Goal: Task Accomplishment & Management: Manage account settings

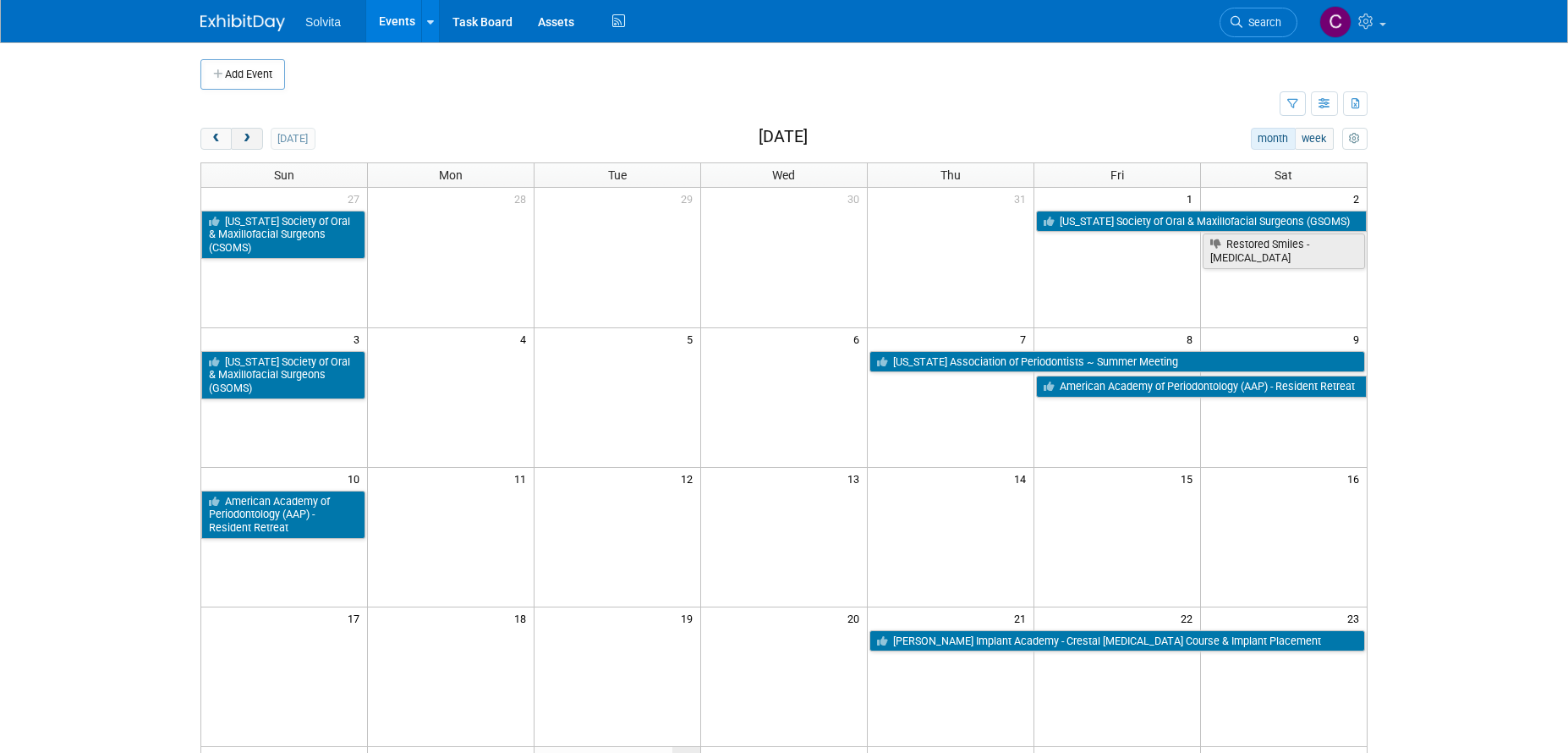
click at [255, 140] on button "next" at bounding box center [246, 138] width 31 height 22
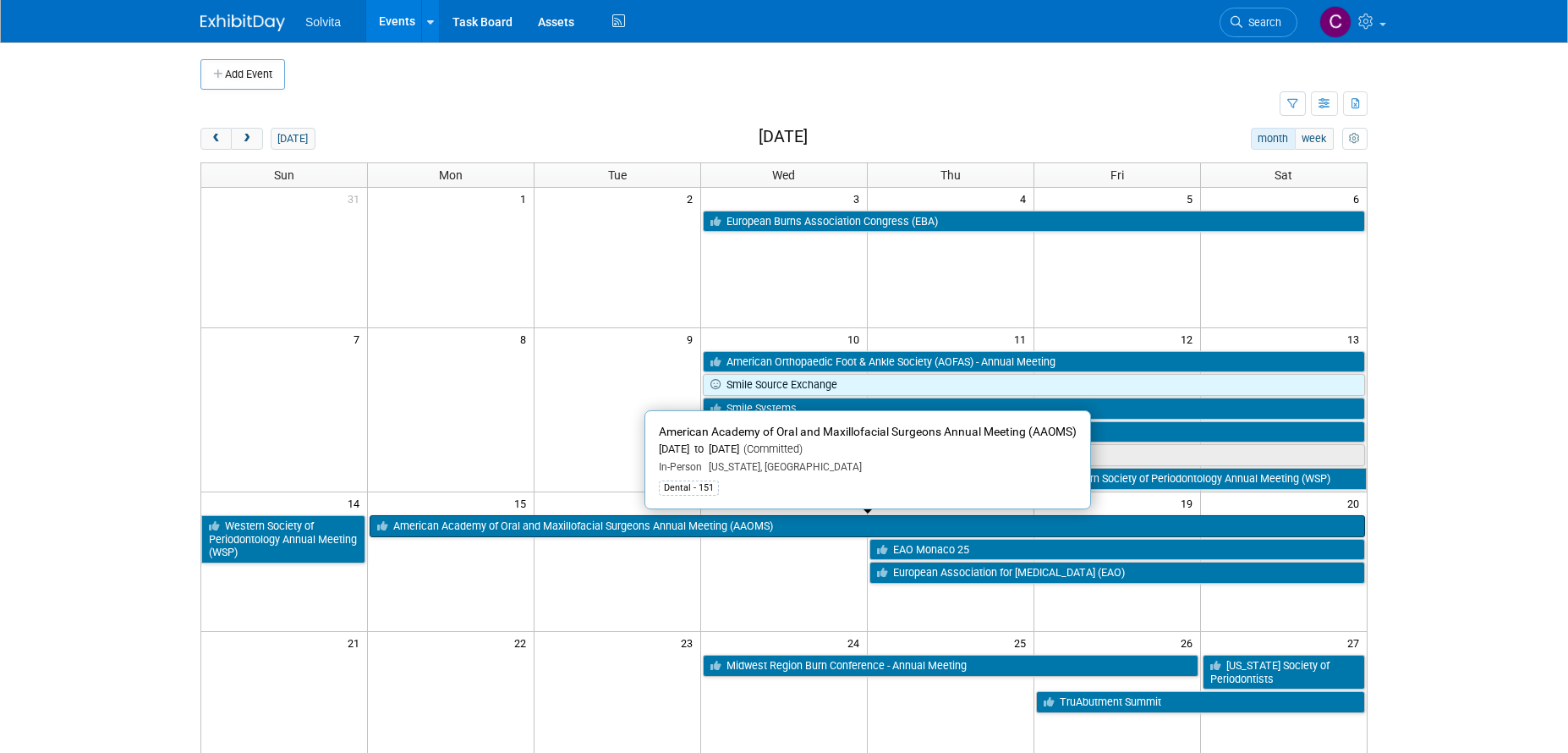
click at [786, 528] on link "American Academy of Oral and Maxillofacial Surgeons Annual Meeting (AAOMS)" at bounding box center [867, 526] width 995 height 22
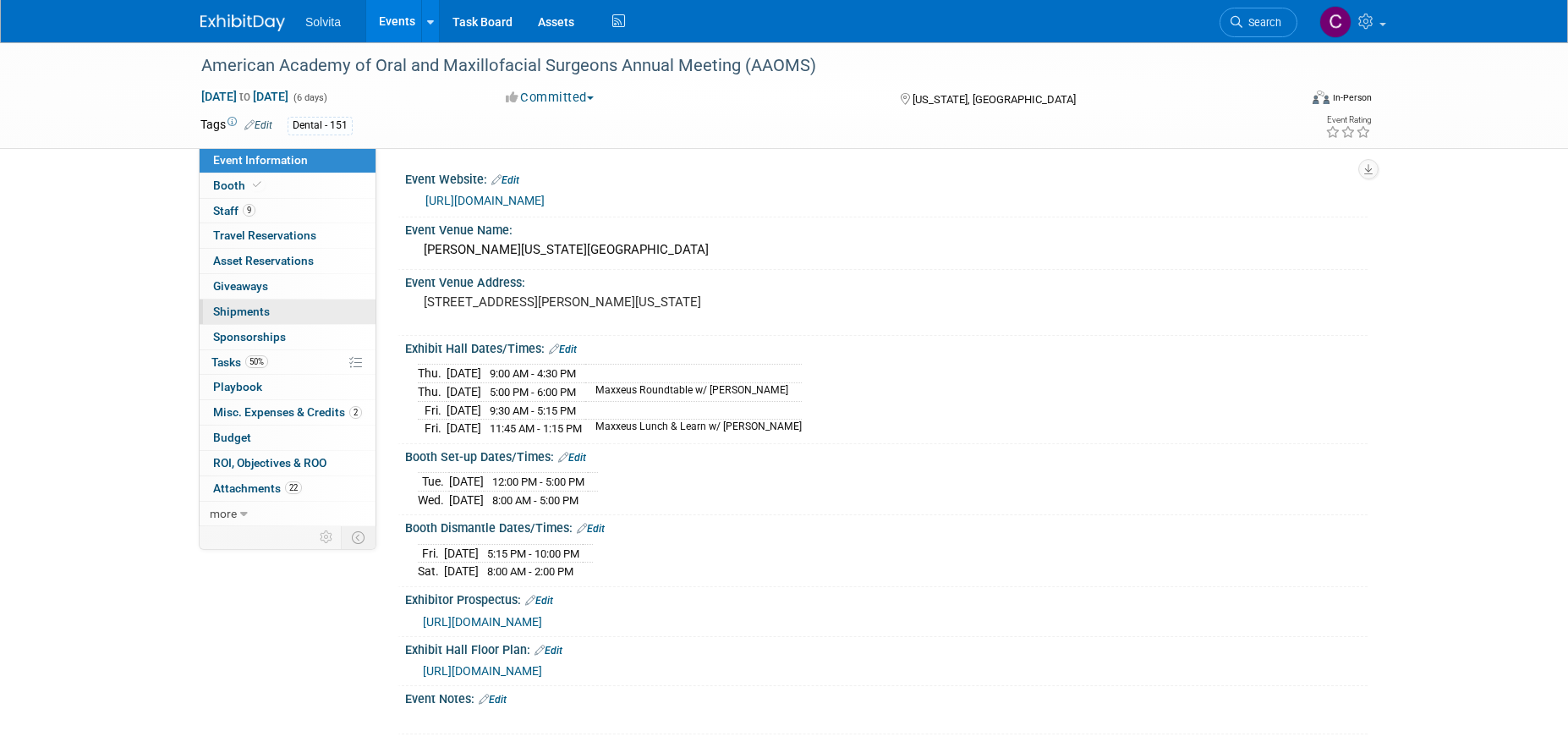
click at [234, 307] on span "Shipments 0" at bounding box center [241, 311] width 57 height 13
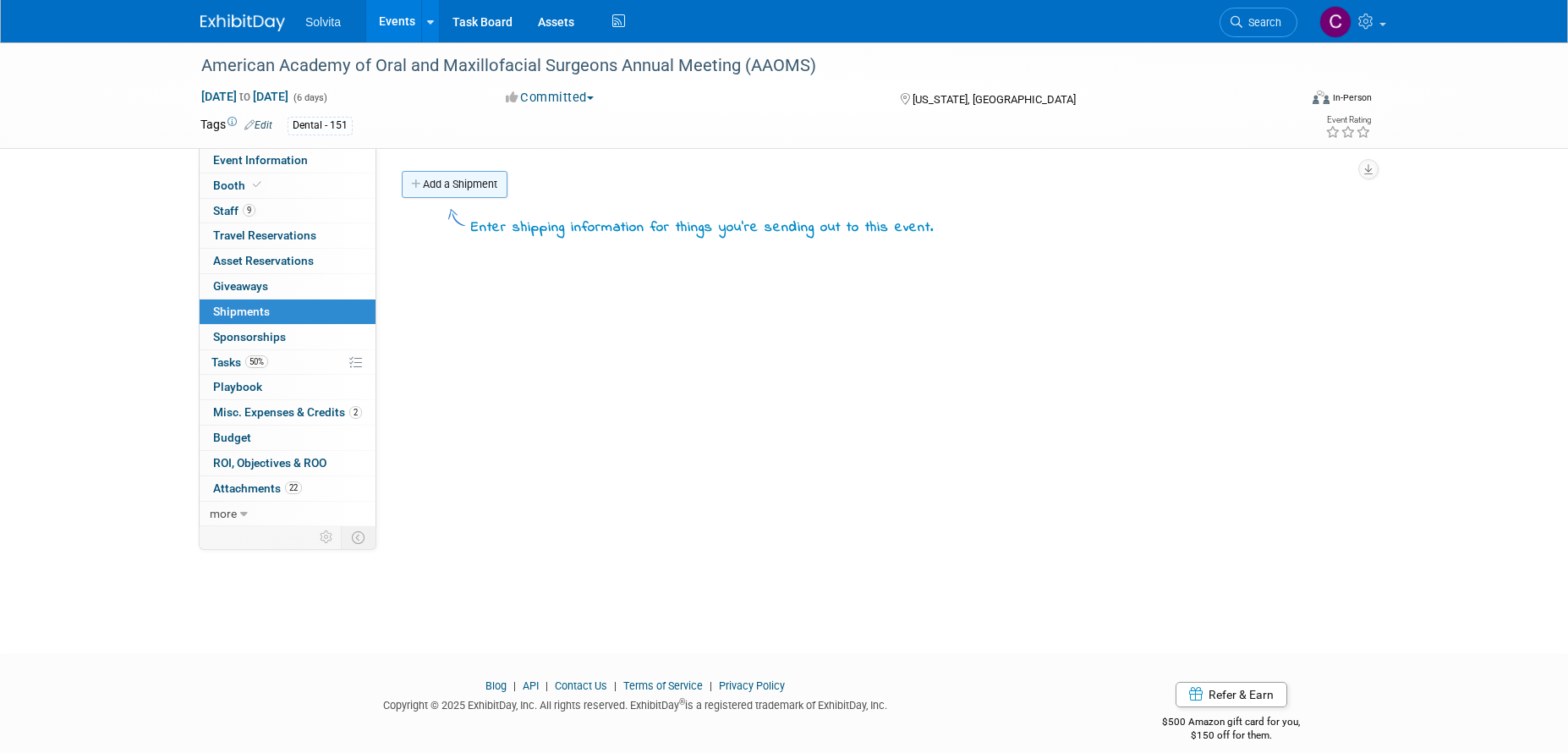
click at [491, 178] on link "Add a Shipment" at bounding box center [454, 184] width 105 height 27
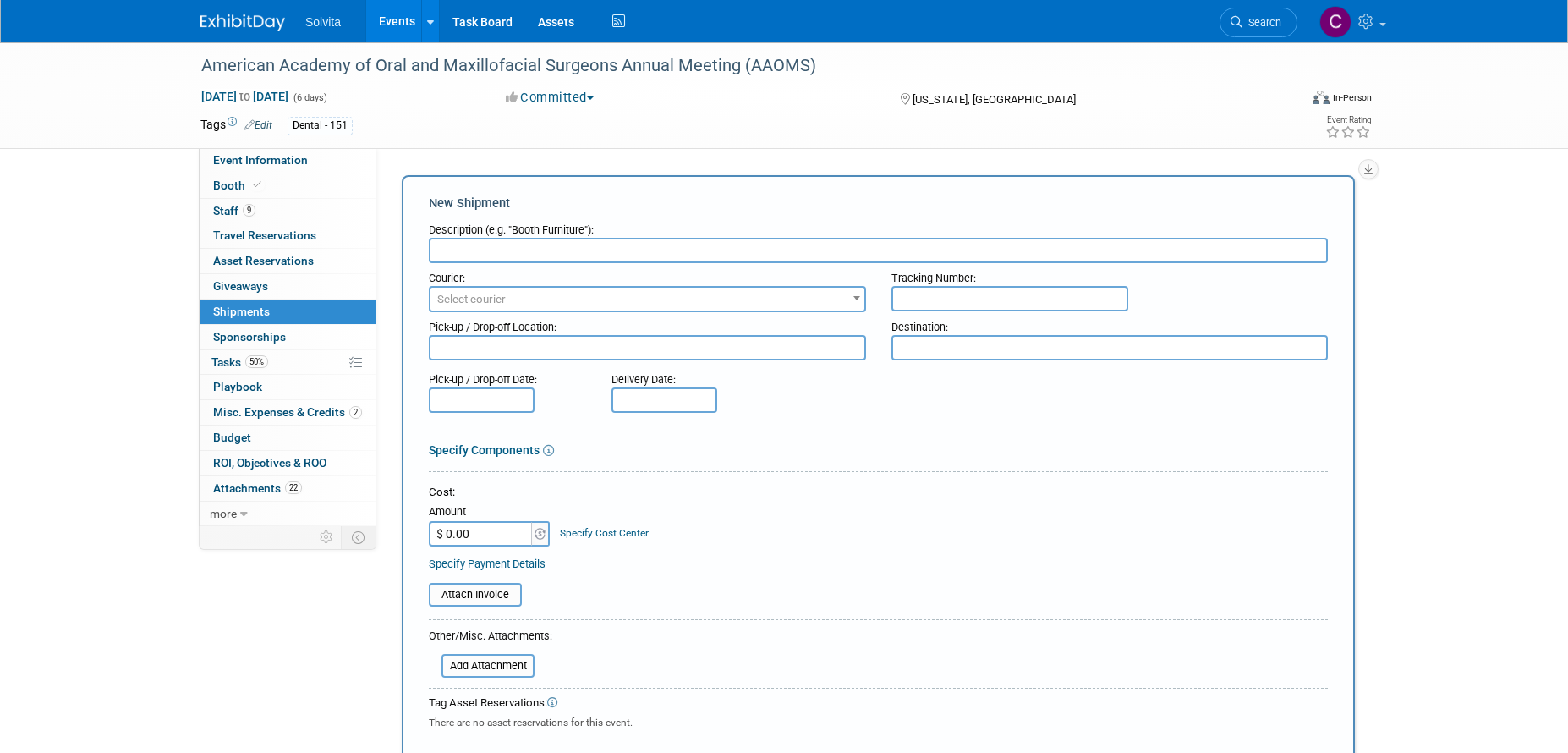
click at [488, 251] on input "text" at bounding box center [878, 250] width 899 height 26
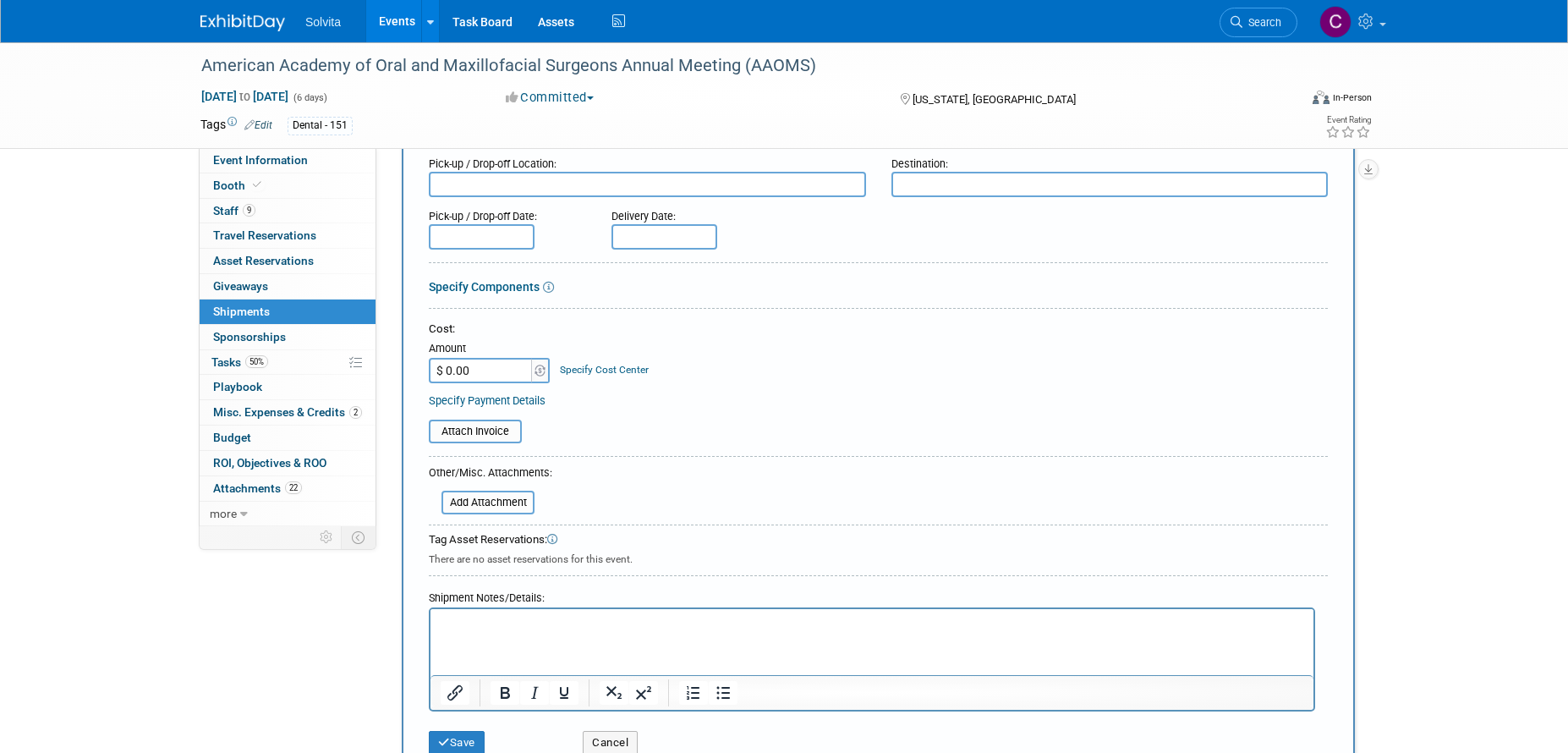
scroll to position [169, 0]
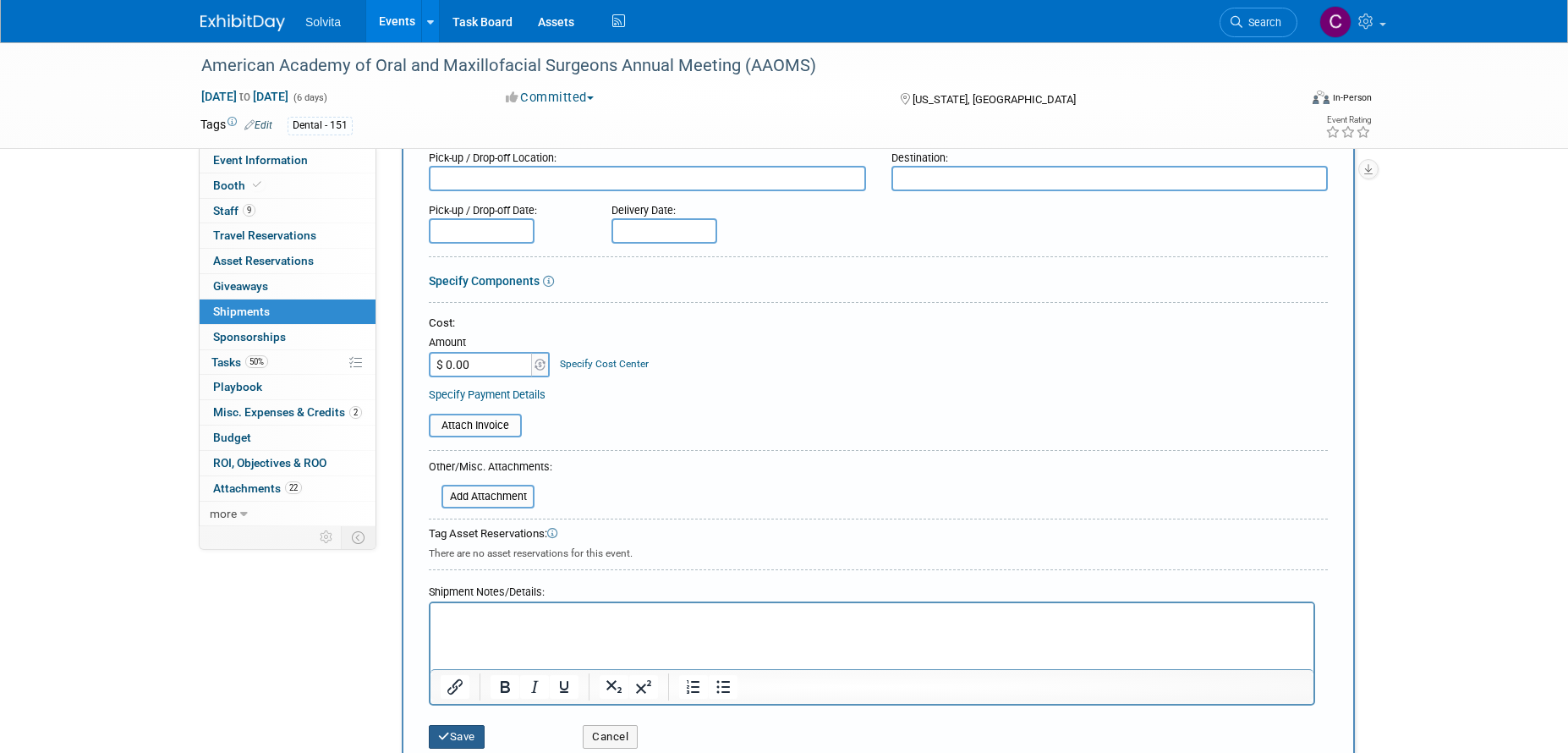
type input "Received info from T on flyers 8/26"
drag, startPoint x: 464, startPoint y: 730, endPoint x: 456, endPoint y: 717, distance: 15.3
click at [465, 730] on button "Save" at bounding box center [456, 737] width 56 height 24
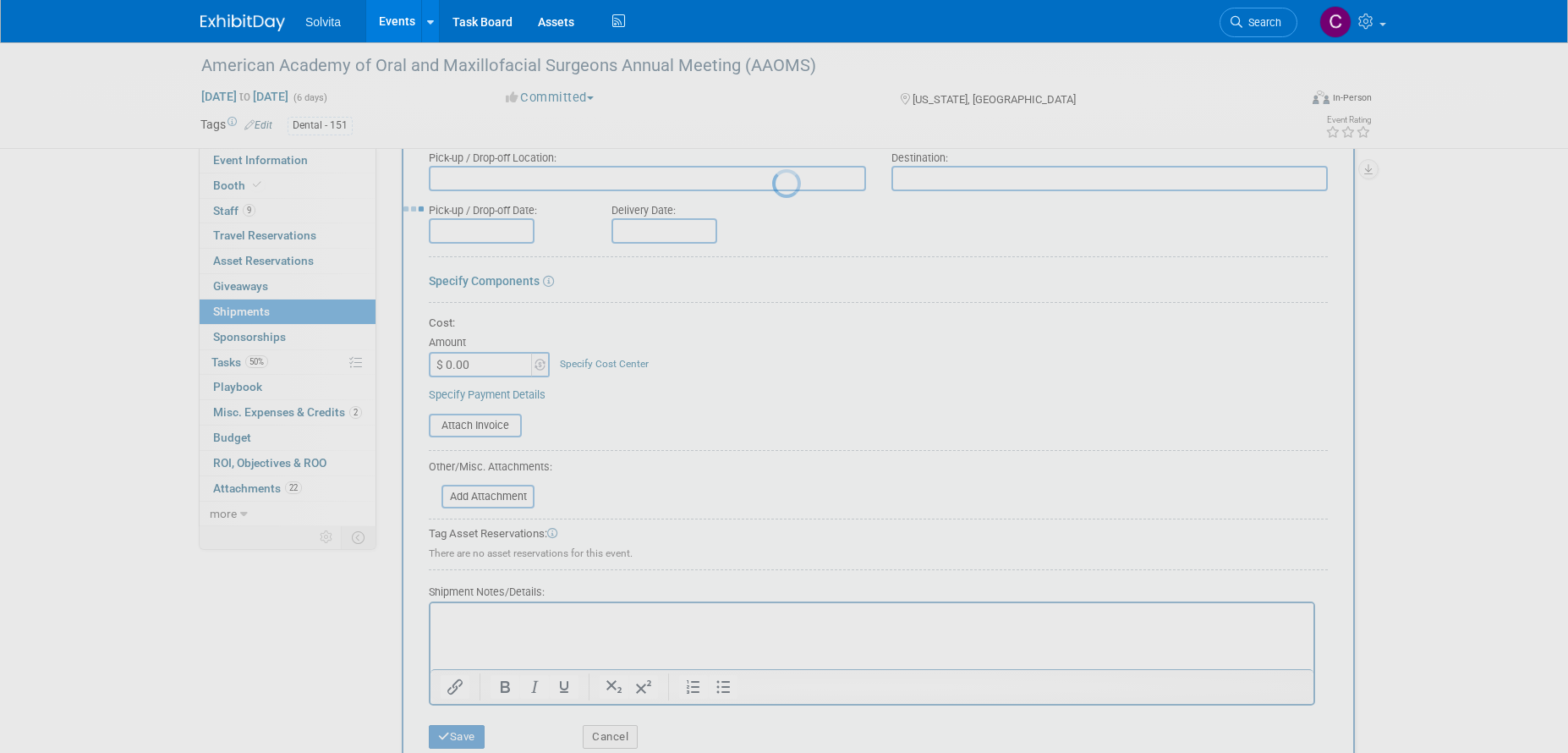
scroll to position [19, 0]
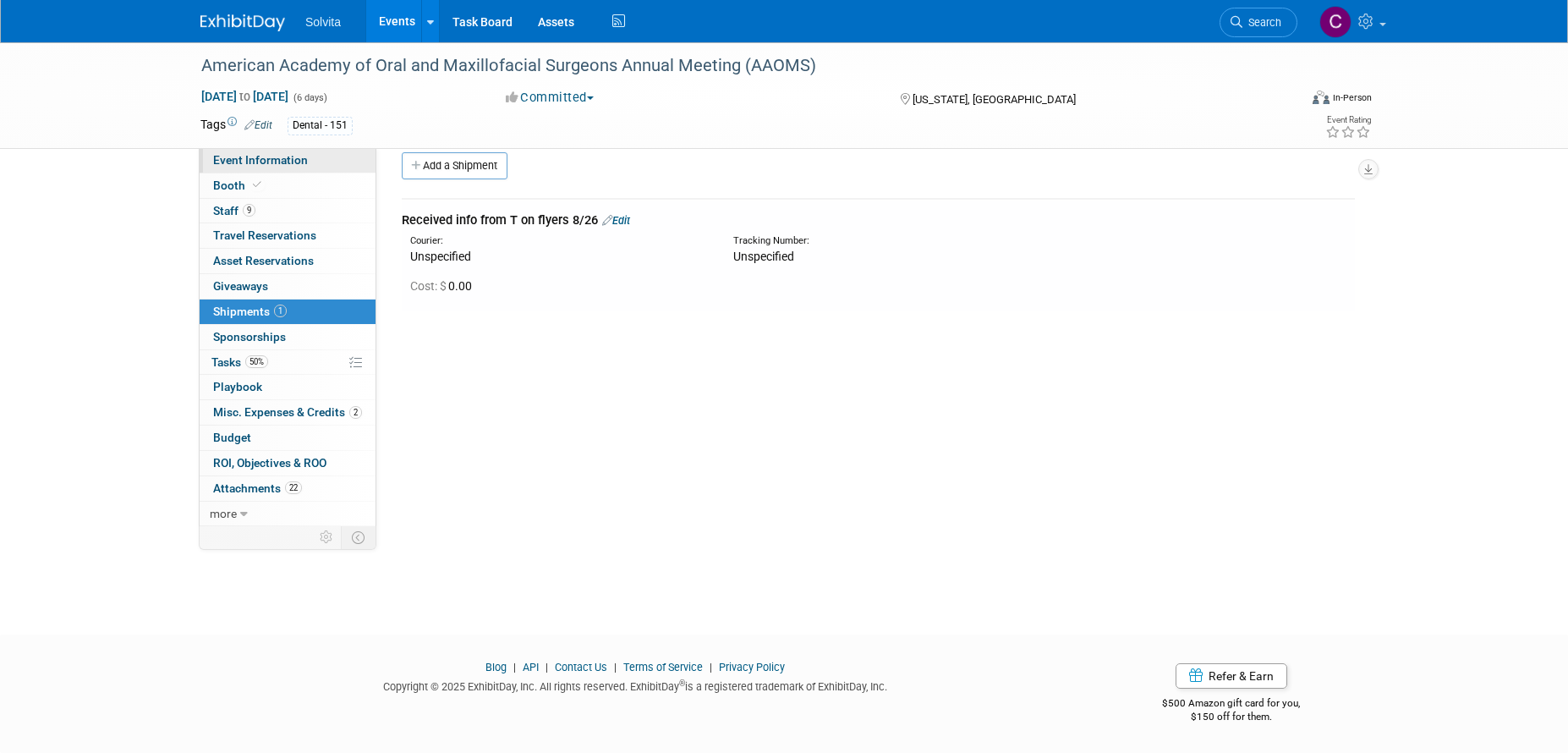
click at [239, 155] on span "Event Information" at bounding box center [260, 160] width 95 height 13
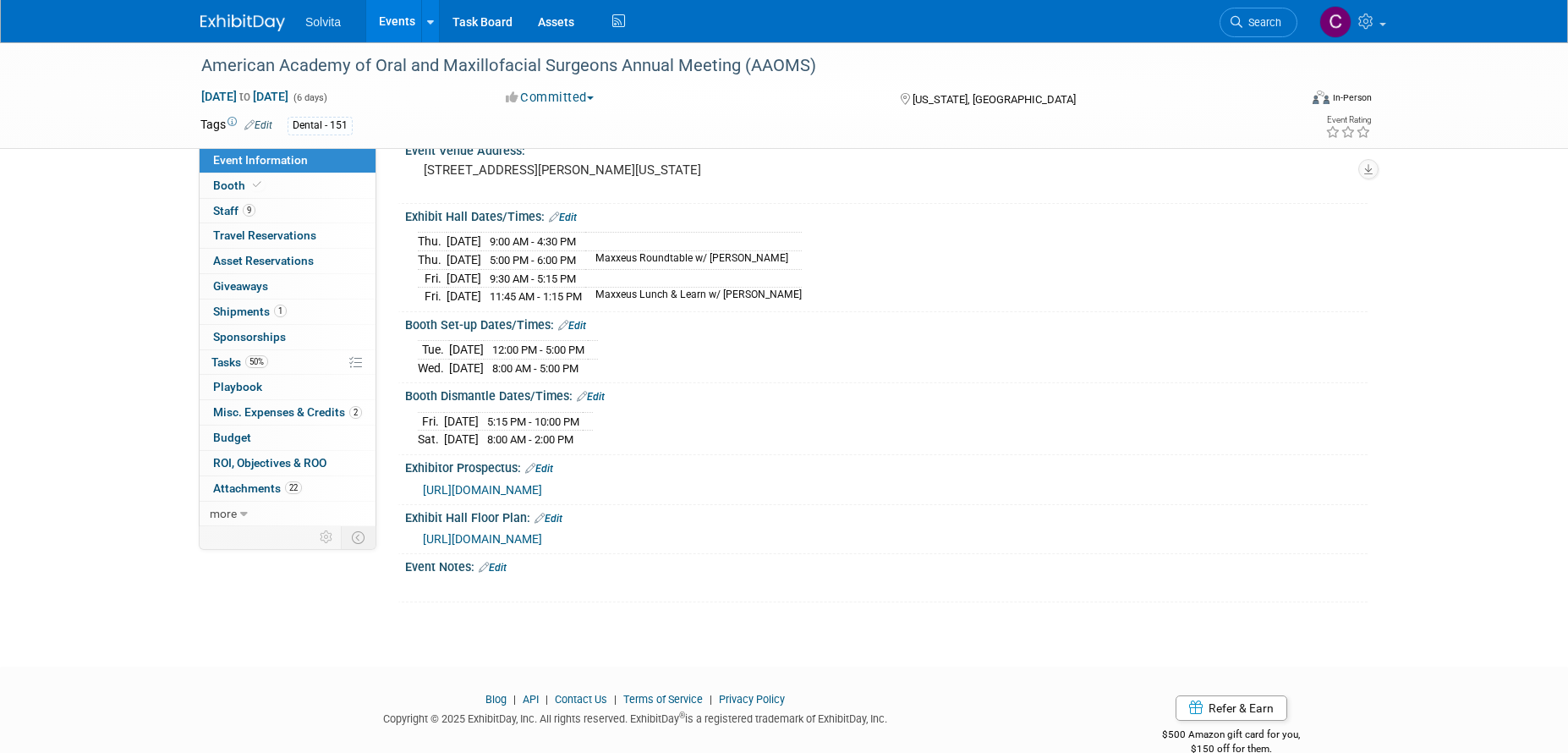
scroll to position [160, 0]
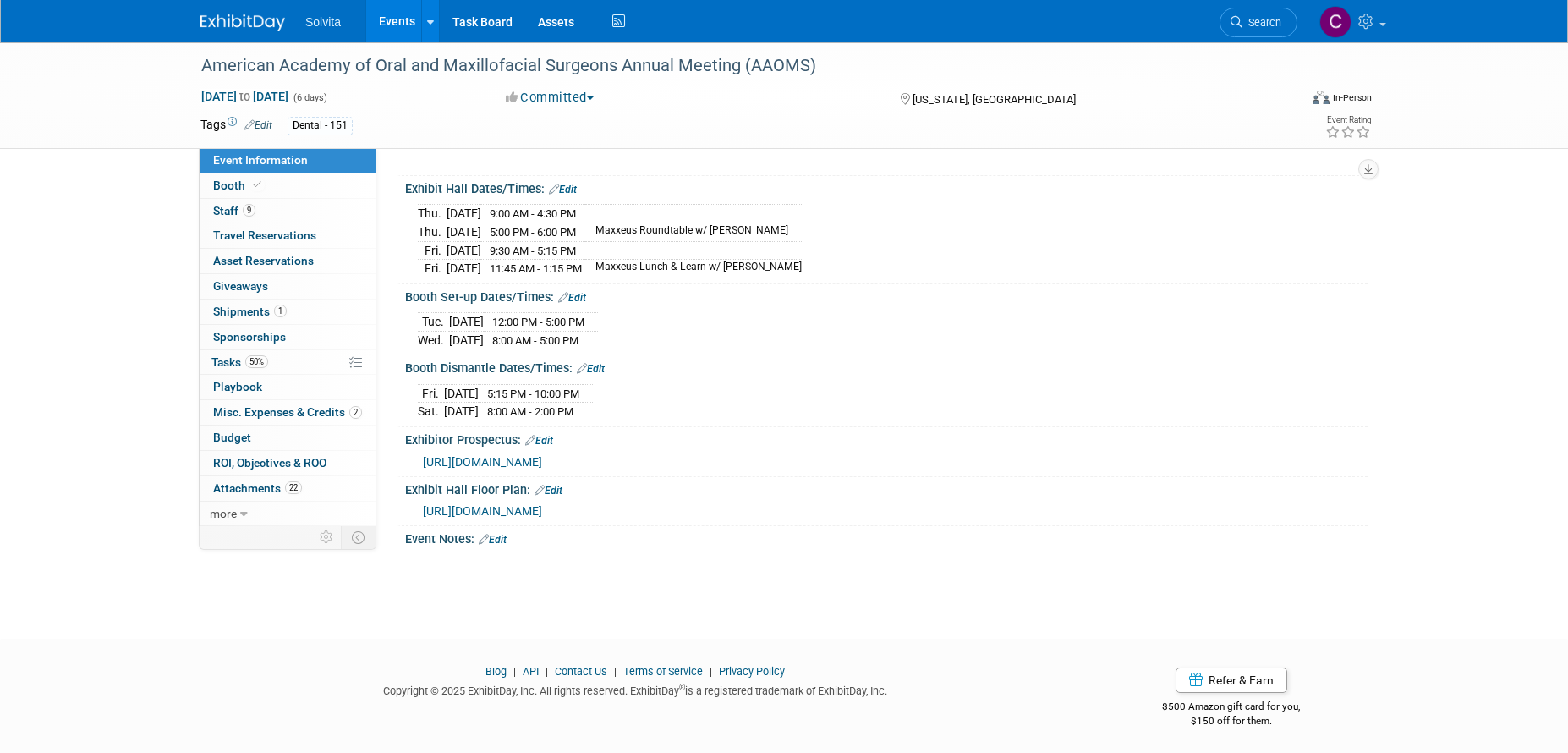
click at [542, 456] on span "[URL][DOMAIN_NAME]" at bounding box center [482, 461] width 120 height 13
click at [231, 182] on span "Booth" at bounding box center [238, 184] width 51 height 13
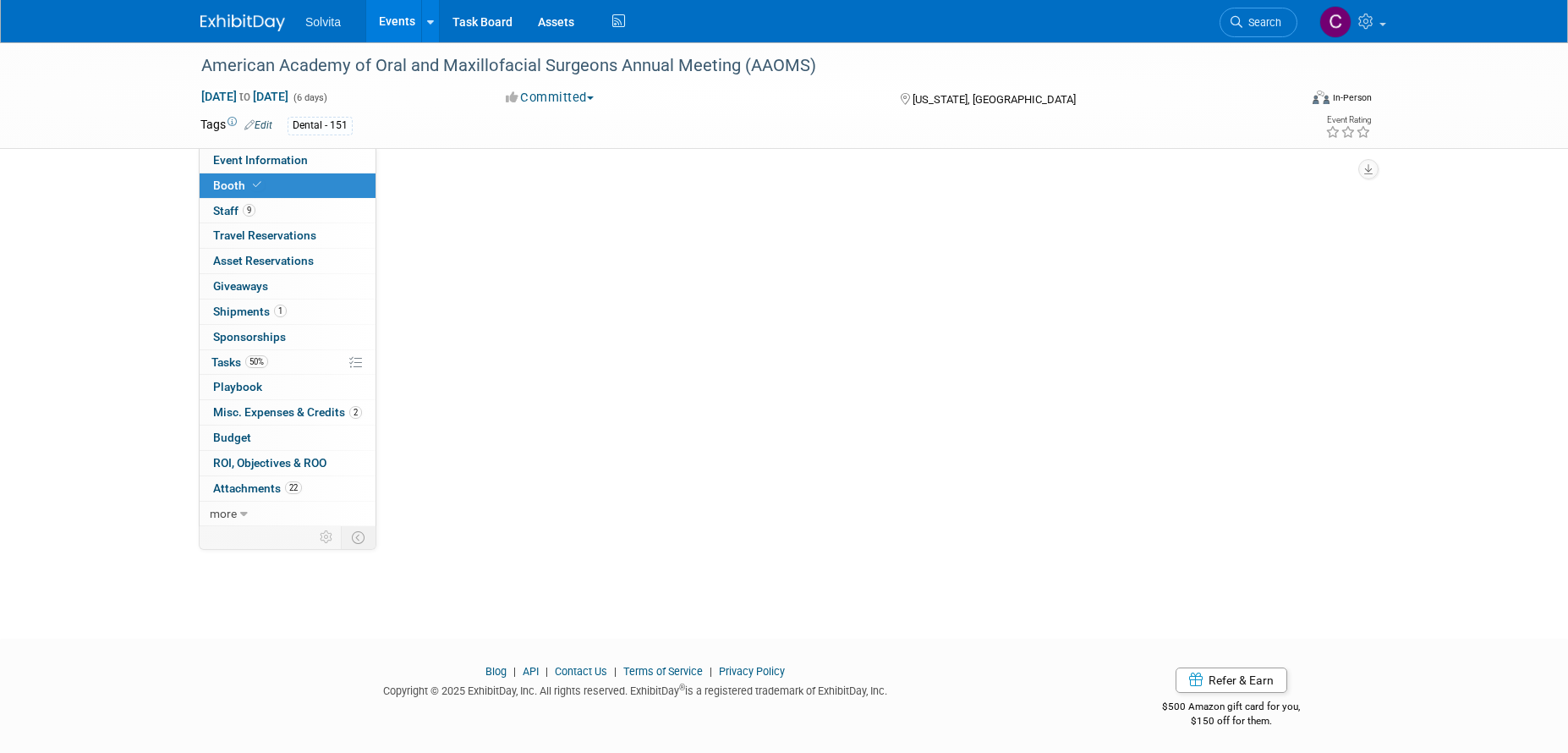
scroll to position [0, 0]
